Goal: Browse casually: Explore the website without a specific task or goal

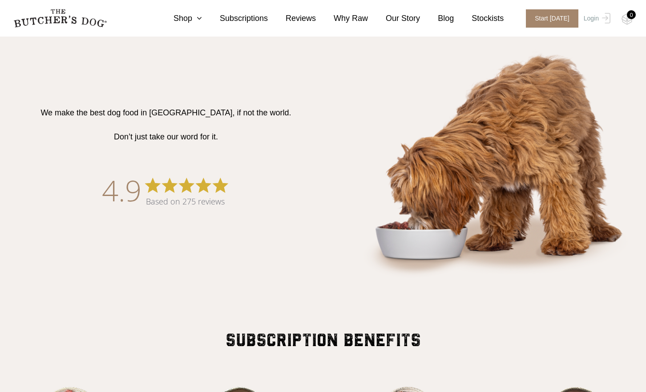
scroll to position [445, 0]
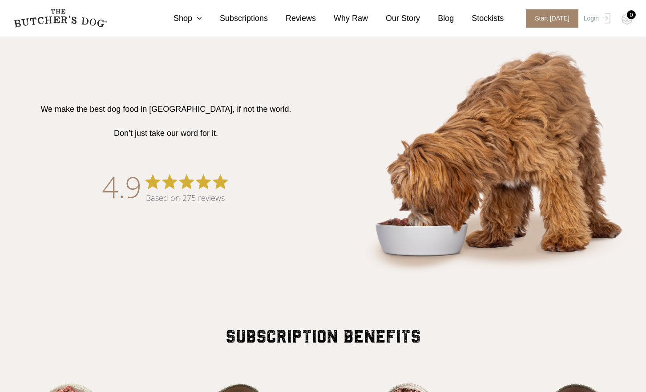
click at [327, 94] on img at bounding box center [480, 159] width 314 height 262
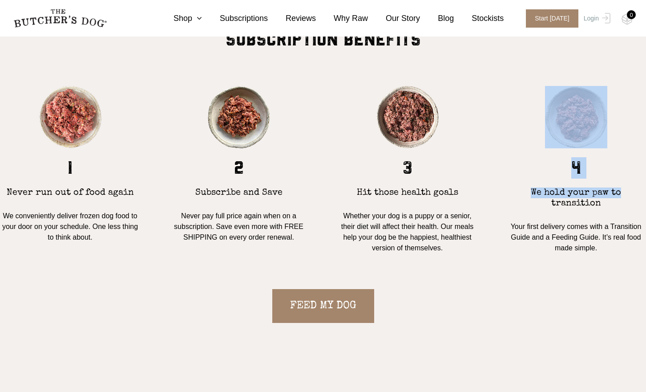
drag, startPoint x: 646, startPoint y: 137, endPoint x: 652, endPoint y: 158, distance: 22.1
click at [646, 158] on html "Place order ✕ Get item availability info & delivery time for your location. SUB…" at bounding box center [323, 397] width 646 height 2279
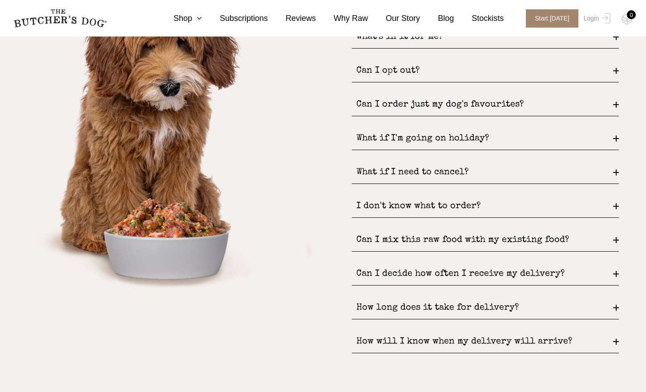
scroll to position [1101, 0]
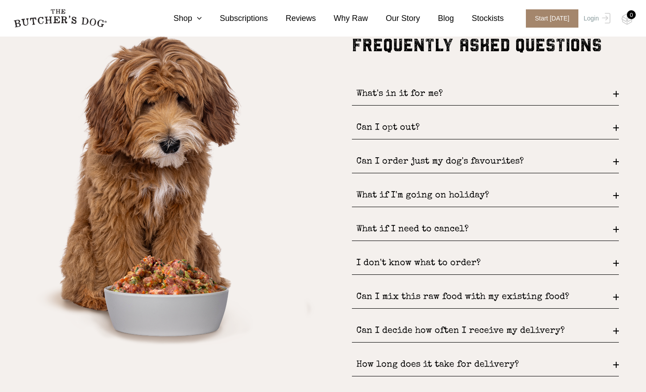
click at [623, 129] on div "FREQUENTLY ASKED QUESTIONS What's in it for me? FREE DELIVERY and never pay ful…" at bounding box center [323, 228] width 646 height 386
click at [616, 127] on div "Can I opt out?" at bounding box center [485, 128] width 267 height 23
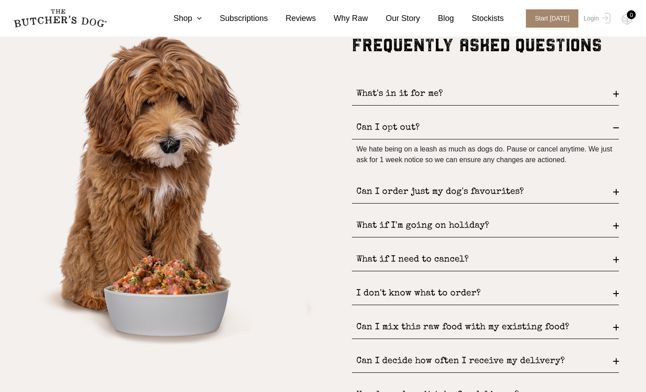
click at [616, 127] on div "Can I opt out?" at bounding box center [485, 128] width 267 height 23
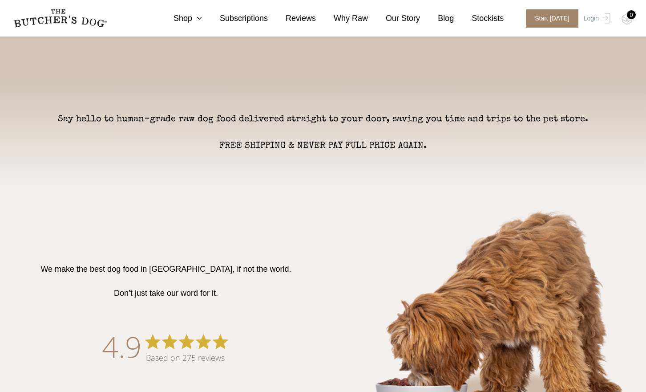
scroll to position [0, 0]
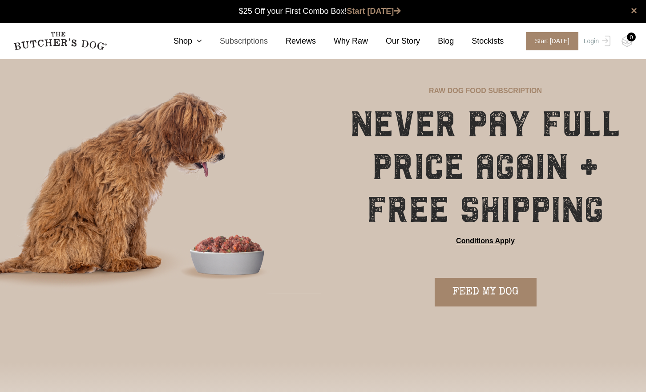
click at [215, 42] on link "Subscriptions" at bounding box center [235, 41] width 66 height 12
click at [213, 39] on link "Subscriptions" at bounding box center [235, 41] width 66 height 12
click at [312, 41] on link "Reviews" at bounding box center [292, 41] width 48 height 12
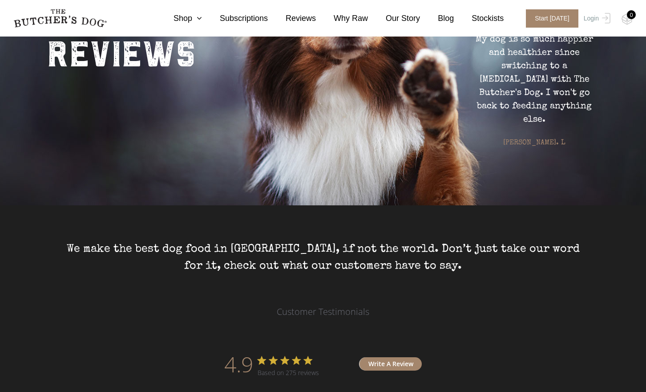
scroll to position [124, 0]
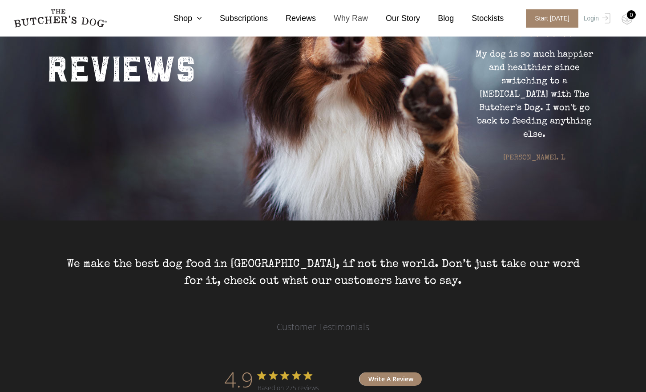
click at [354, 18] on link "Why Raw" at bounding box center [342, 18] width 52 height 12
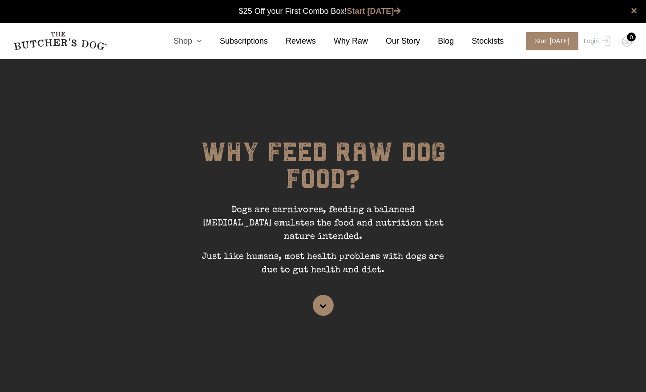
click at [202, 41] on icon at bounding box center [197, 41] width 10 height 8
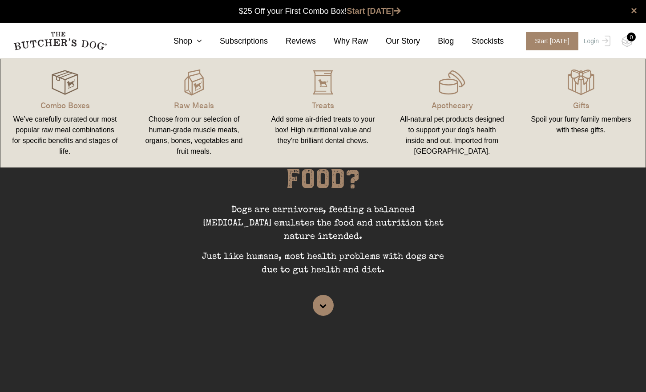
click at [77, 85] on img at bounding box center [65, 82] width 27 height 27
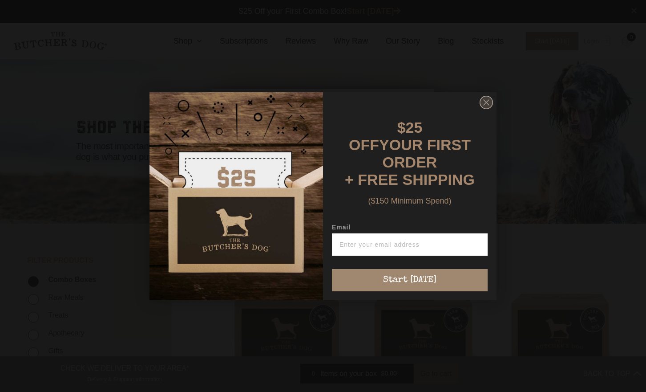
click at [485, 105] on circle "Close dialog" at bounding box center [486, 102] width 13 height 13
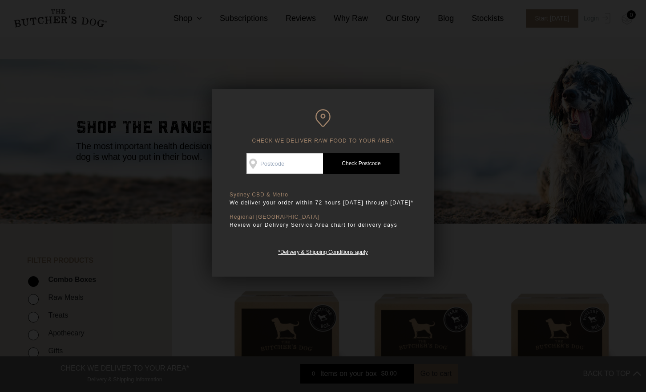
scroll to position [223, 0]
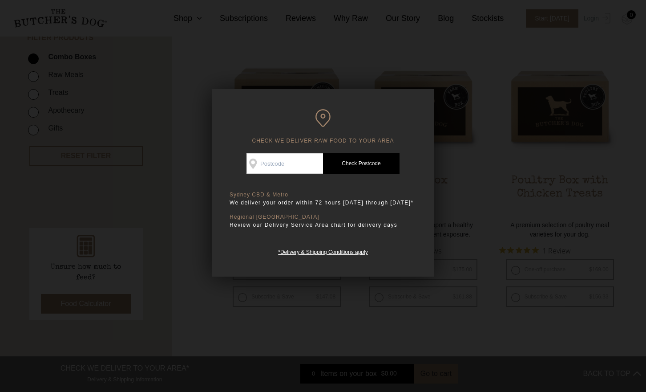
click at [482, 198] on div at bounding box center [323, 196] width 646 height 392
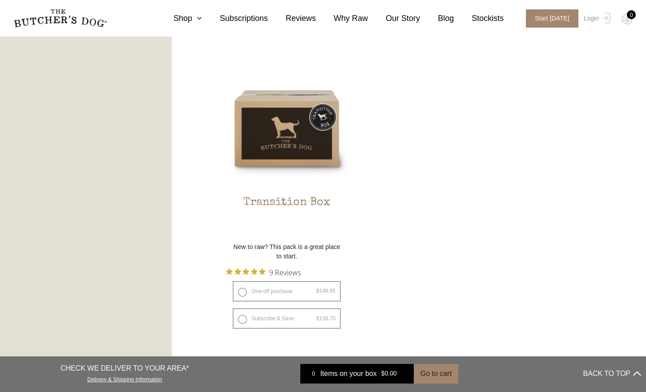
scroll to position [816, 0]
